Goal: Information Seeking & Learning: Learn about a topic

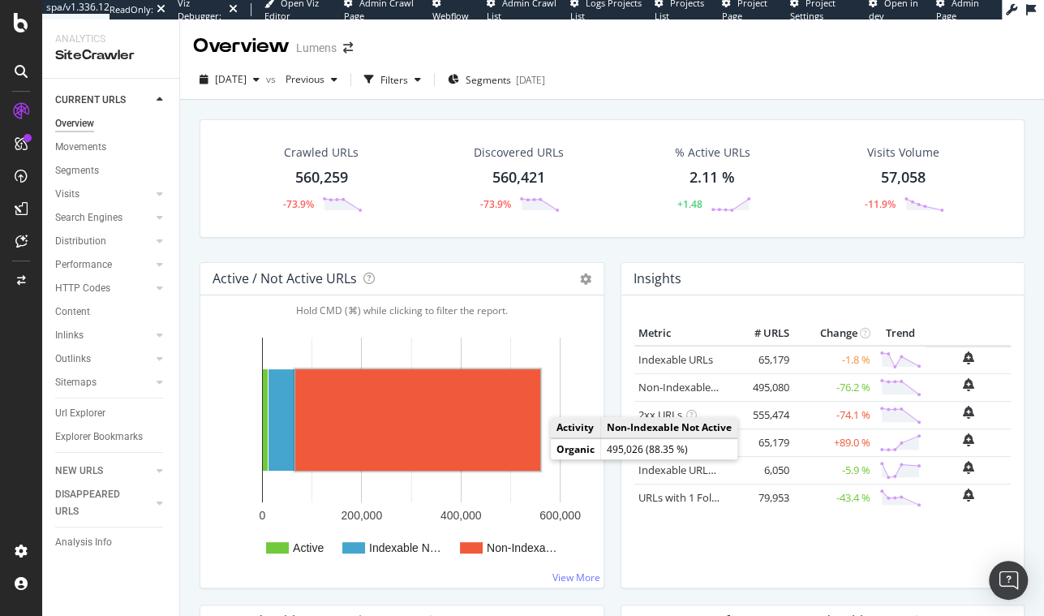
click at [423, 421] on rect "A chart." at bounding box center [417, 419] width 245 height 101
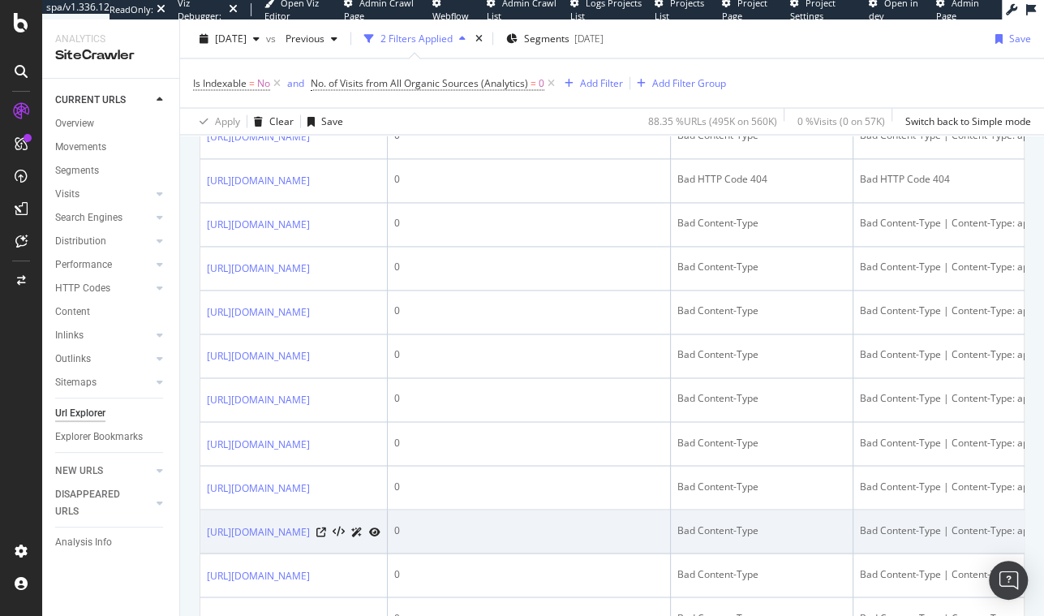
scroll to position [2101, 0]
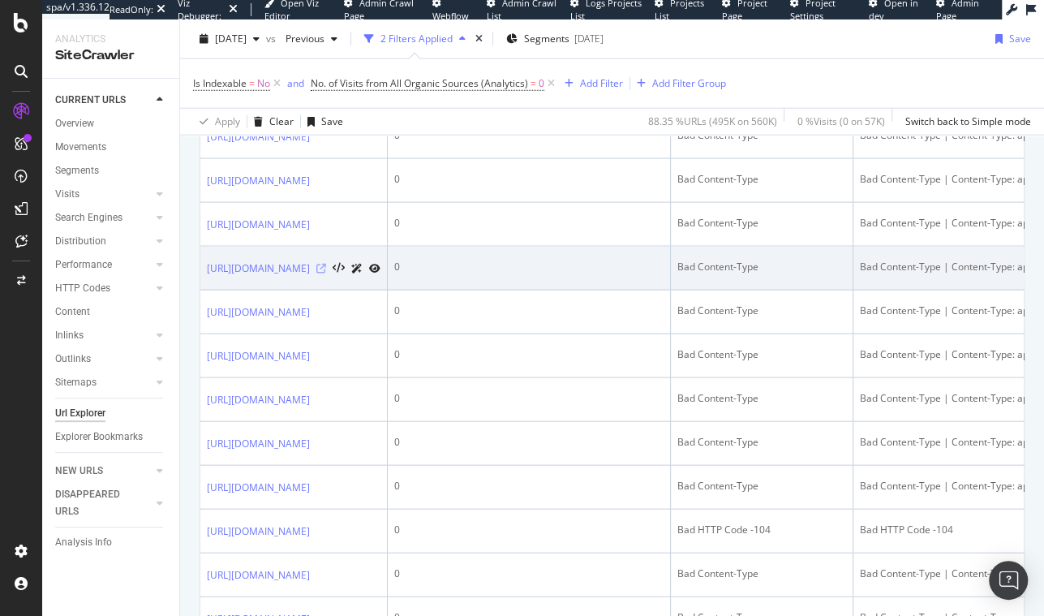
click at [326, 273] on icon at bounding box center [321, 269] width 10 height 10
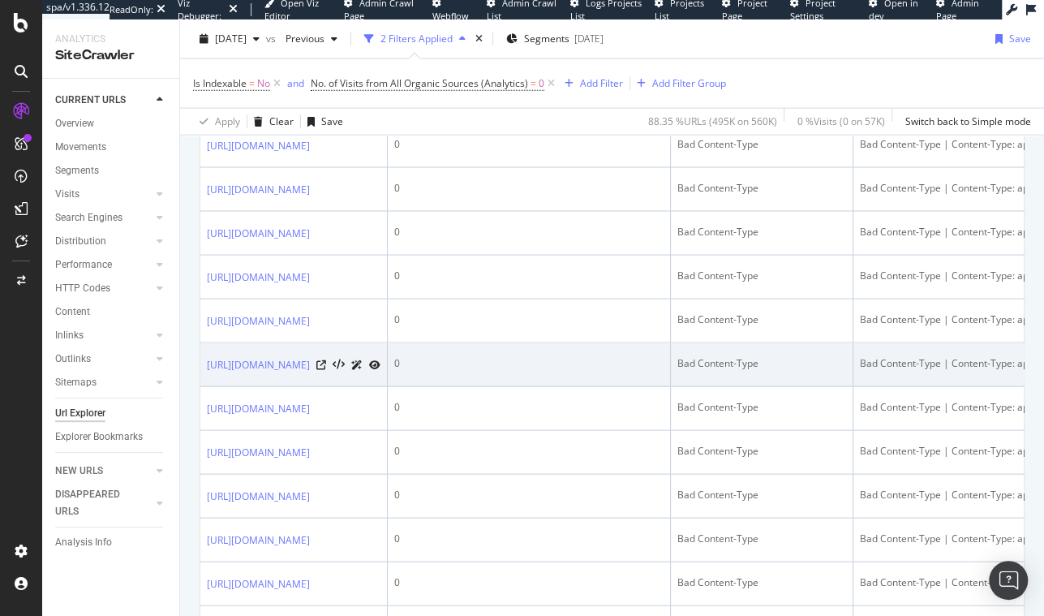
scroll to position [2381, 0]
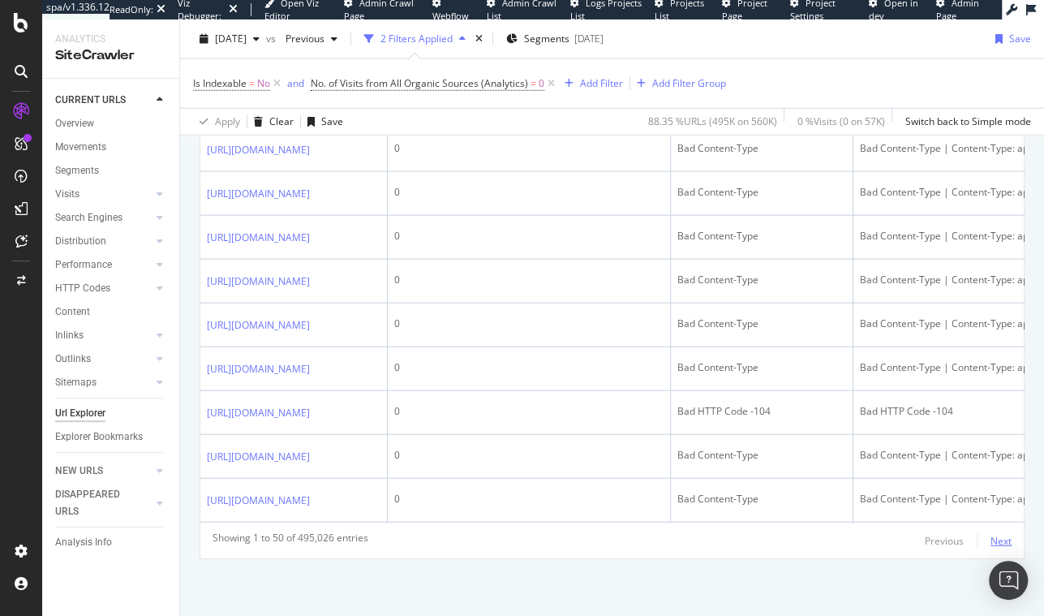
click at [993, 543] on div "Next" at bounding box center [1000, 541] width 21 height 14
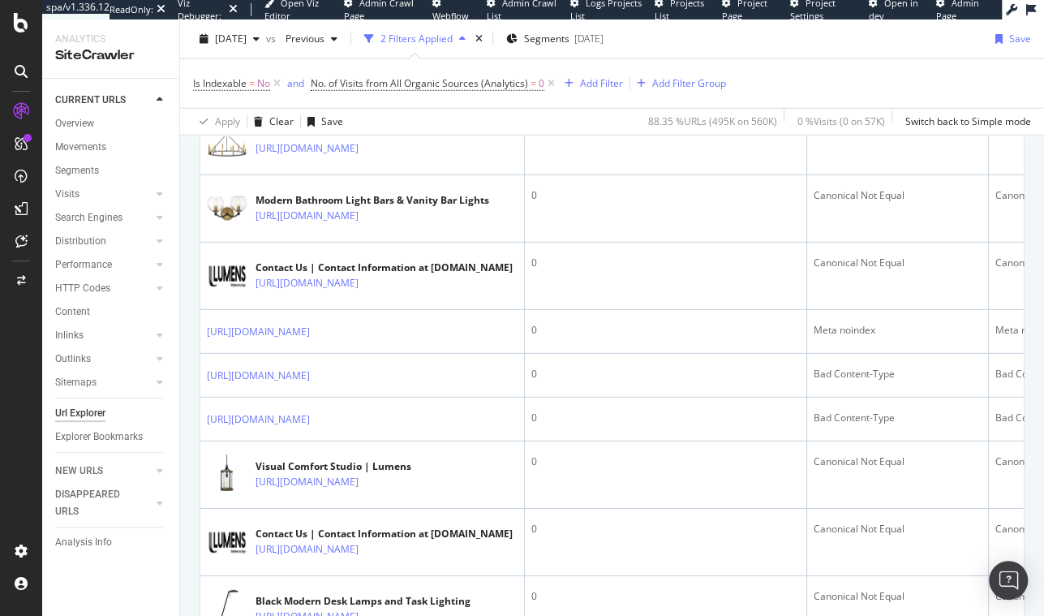
drag, startPoint x: 830, startPoint y: 414, endPoint x: 235, endPoint y: 416, distance: 594.4
click at [235, 108] on tr "[URL][DOMAIN_NAME] 0 Meta noindex Meta noindex" at bounding box center [772, 86] width 1145 height 44
click at [642, 108] on td "0" at bounding box center [666, 86] width 282 height 44
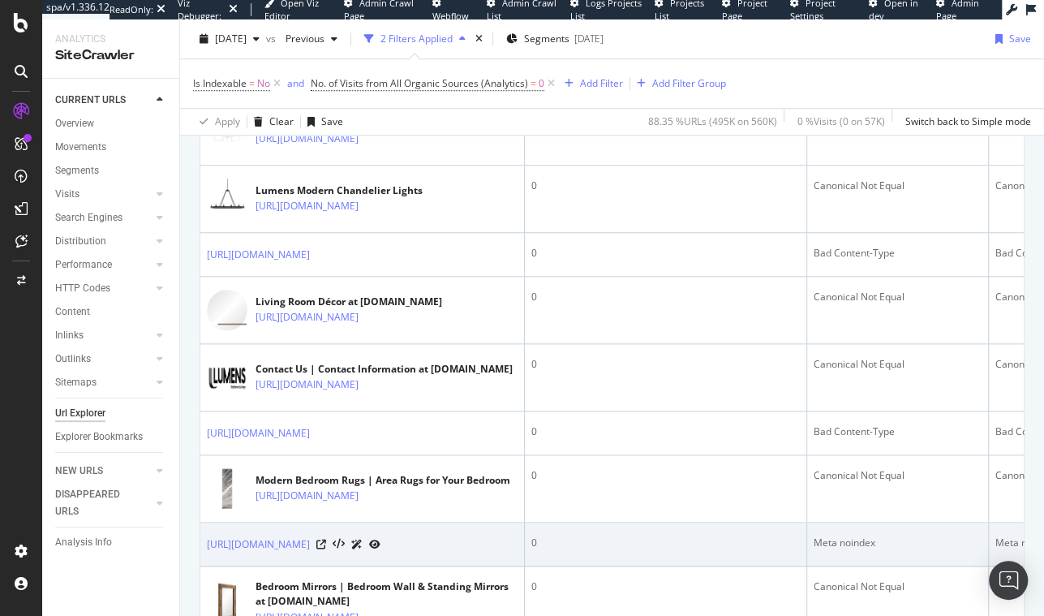
scroll to position [1160, 0]
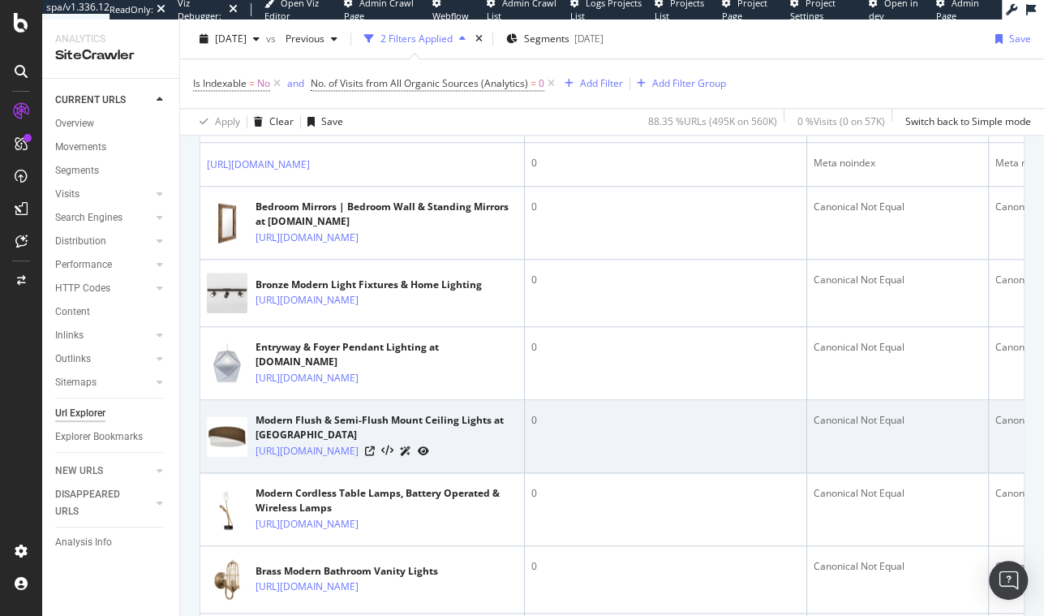
drag, startPoint x: 401, startPoint y: 436, endPoint x: 796, endPoint y: 616, distance: 433.0
